Goal: Navigation & Orientation: Understand site structure

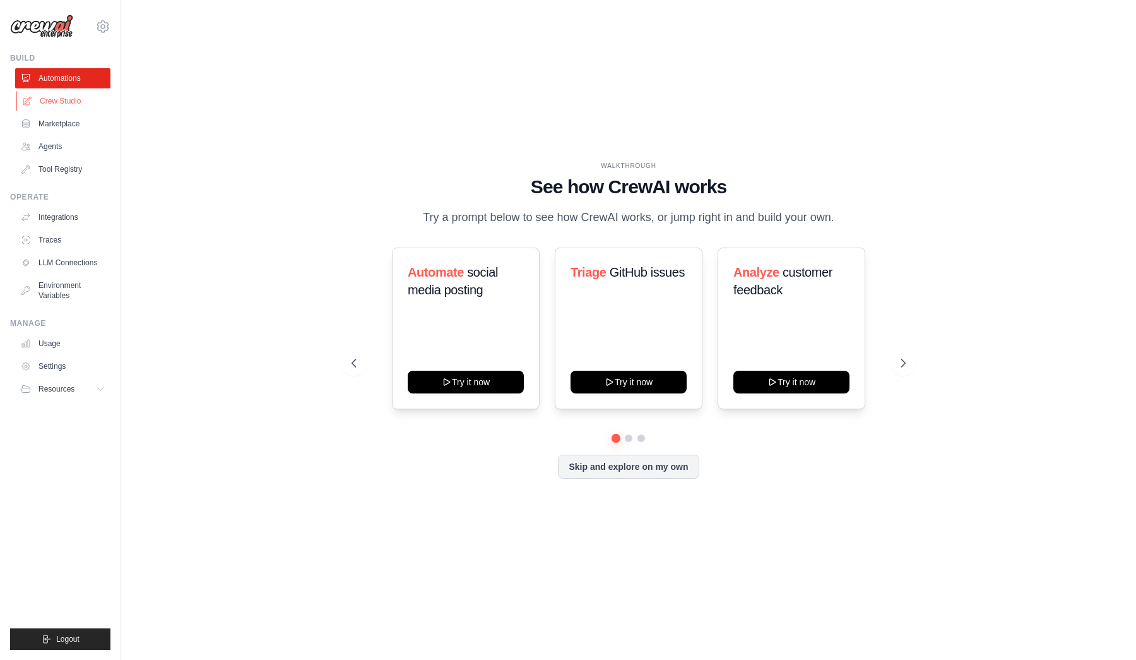
click at [59, 97] on link "Crew Studio" at bounding box center [63, 101] width 95 height 20
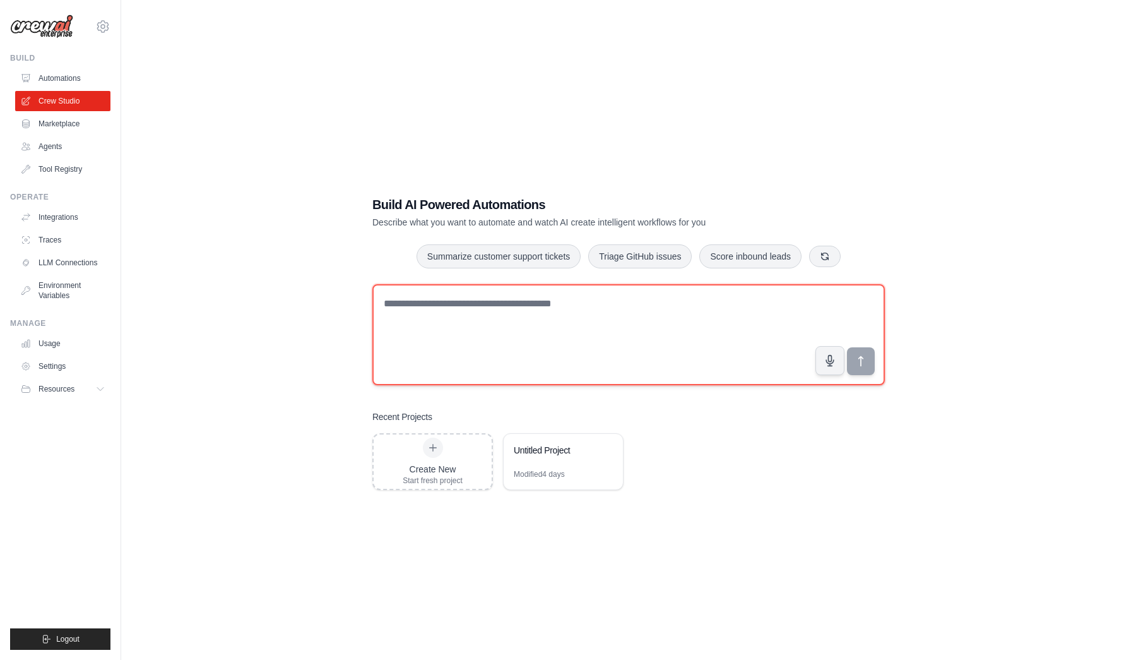
click at [664, 302] on textarea at bounding box center [628, 334] width 513 height 101
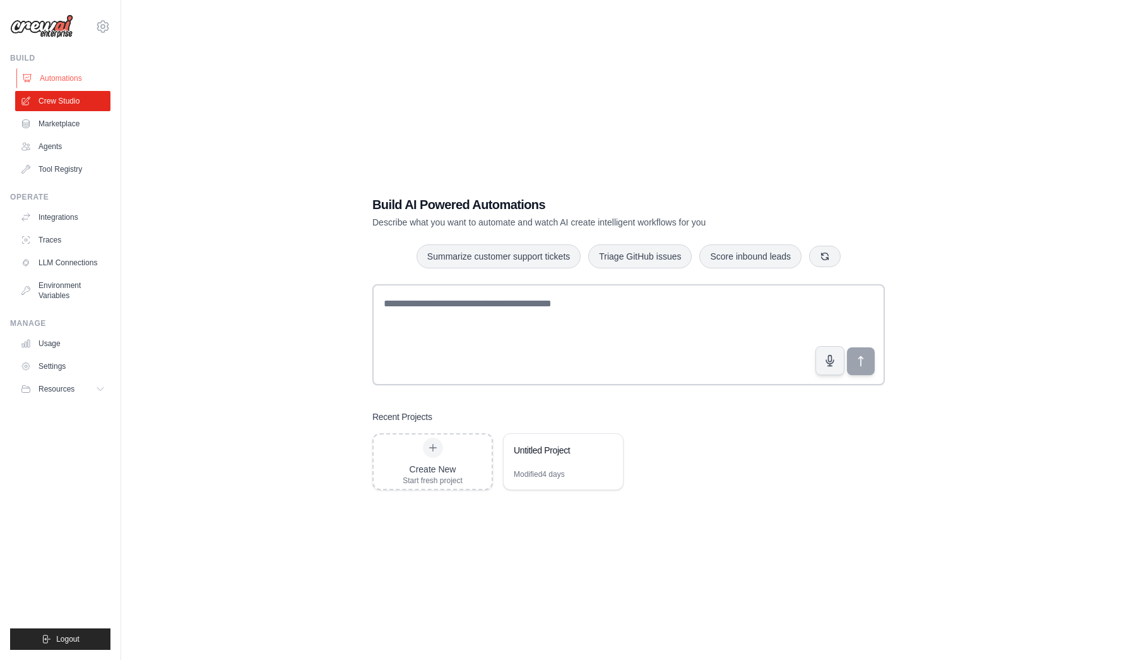
click at [71, 78] on link "Automations" at bounding box center [63, 78] width 95 height 20
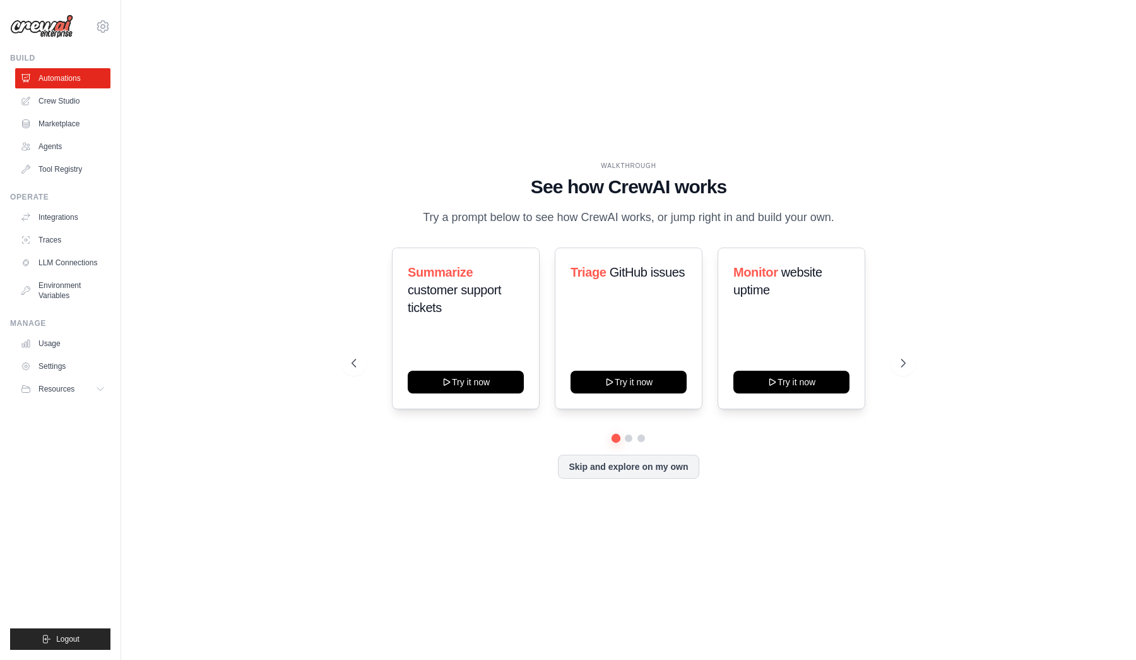
click at [75, 124] on link "Marketplace" at bounding box center [62, 124] width 95 height 20
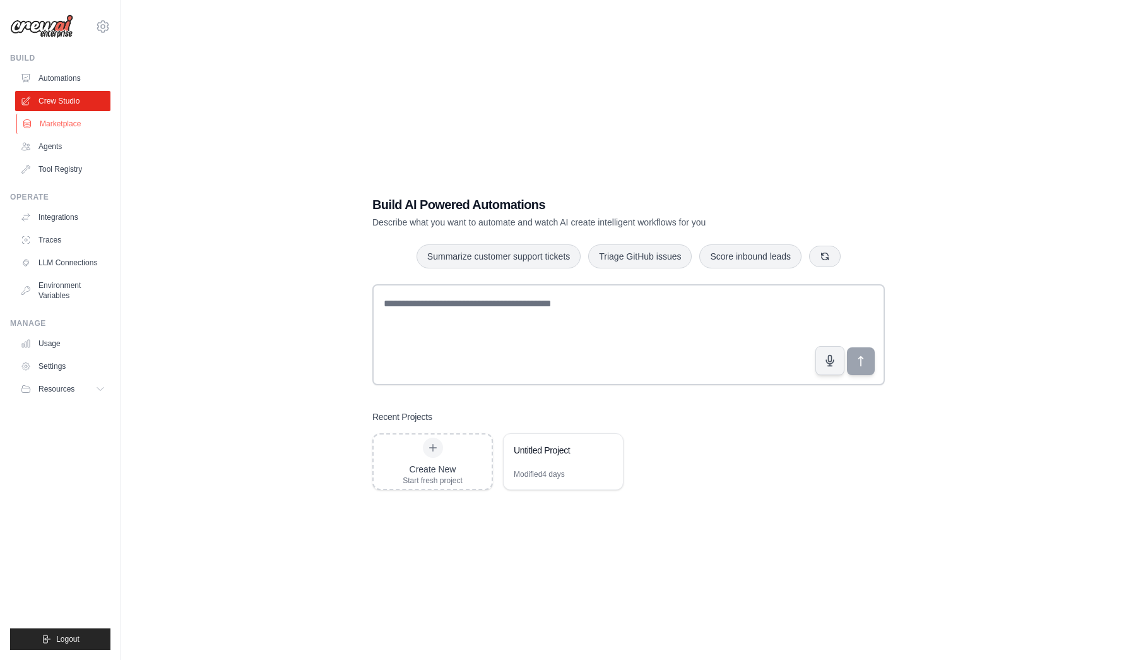
click at [59, 126] on link "Marketplace" at bounding box center [63, 124] width 95 height 20
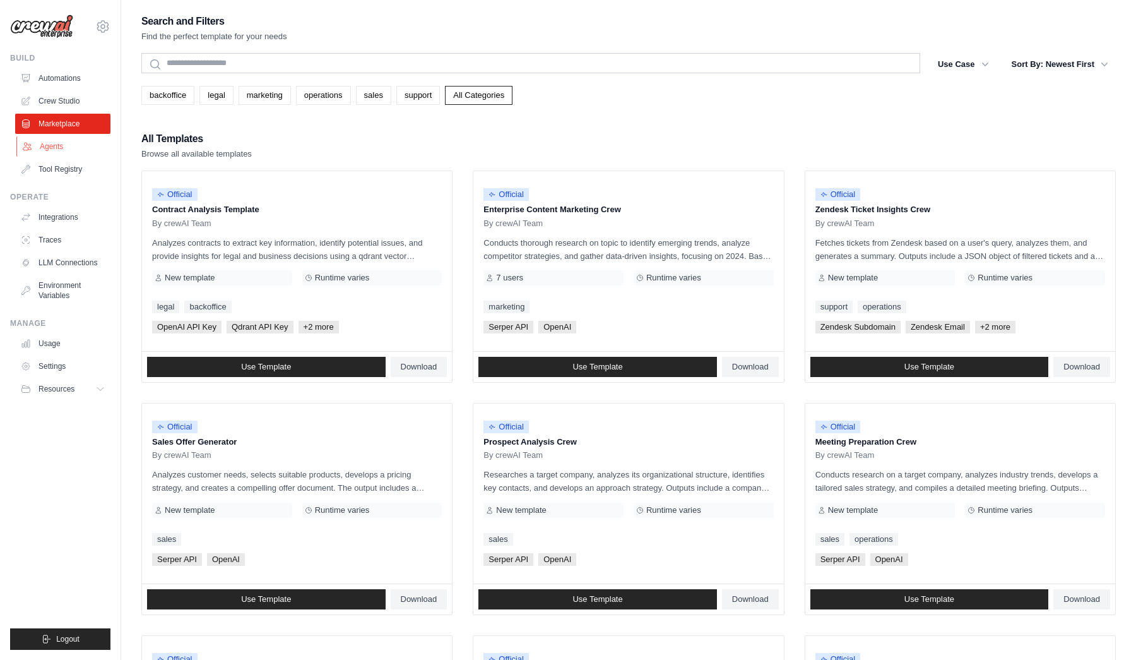
click at [58, 147] on link "Agents" at bounding box center [63, 146] width 95 height 20
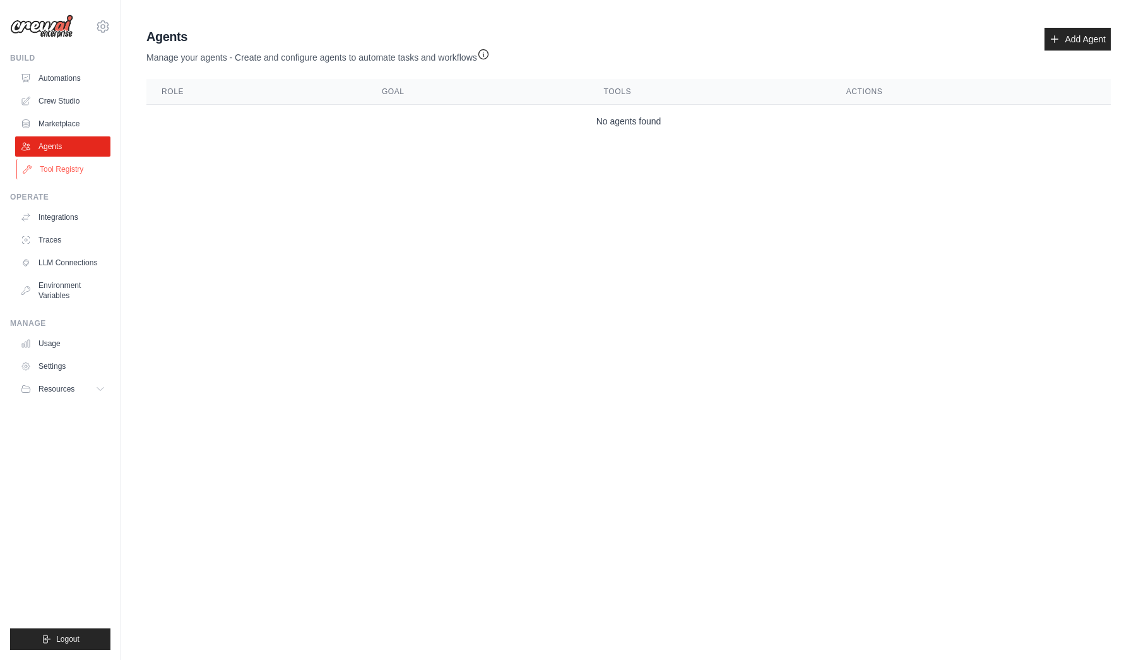
click at [76, 169] on link "Tool Registry" at bounding box center [63, 169] width 95 height 20
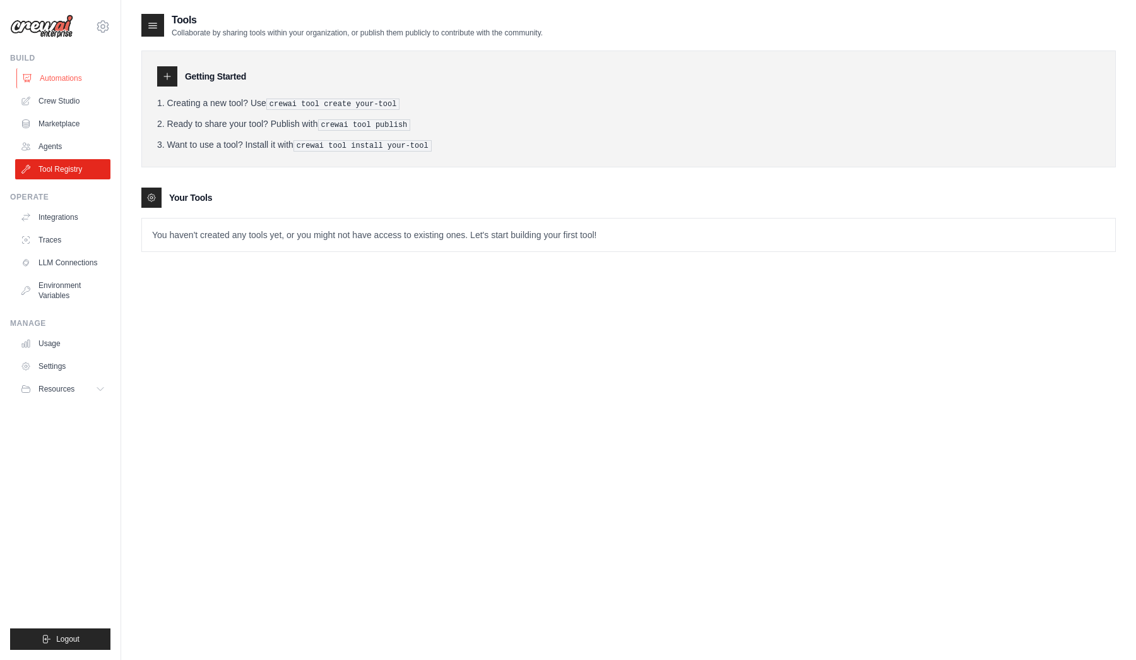
click at [60, 83] on link "Automations" at bounding box center [63, 78] width 95 height 20
